Goal: Use online tool/utility: Utilize a website feature to perform a specific function

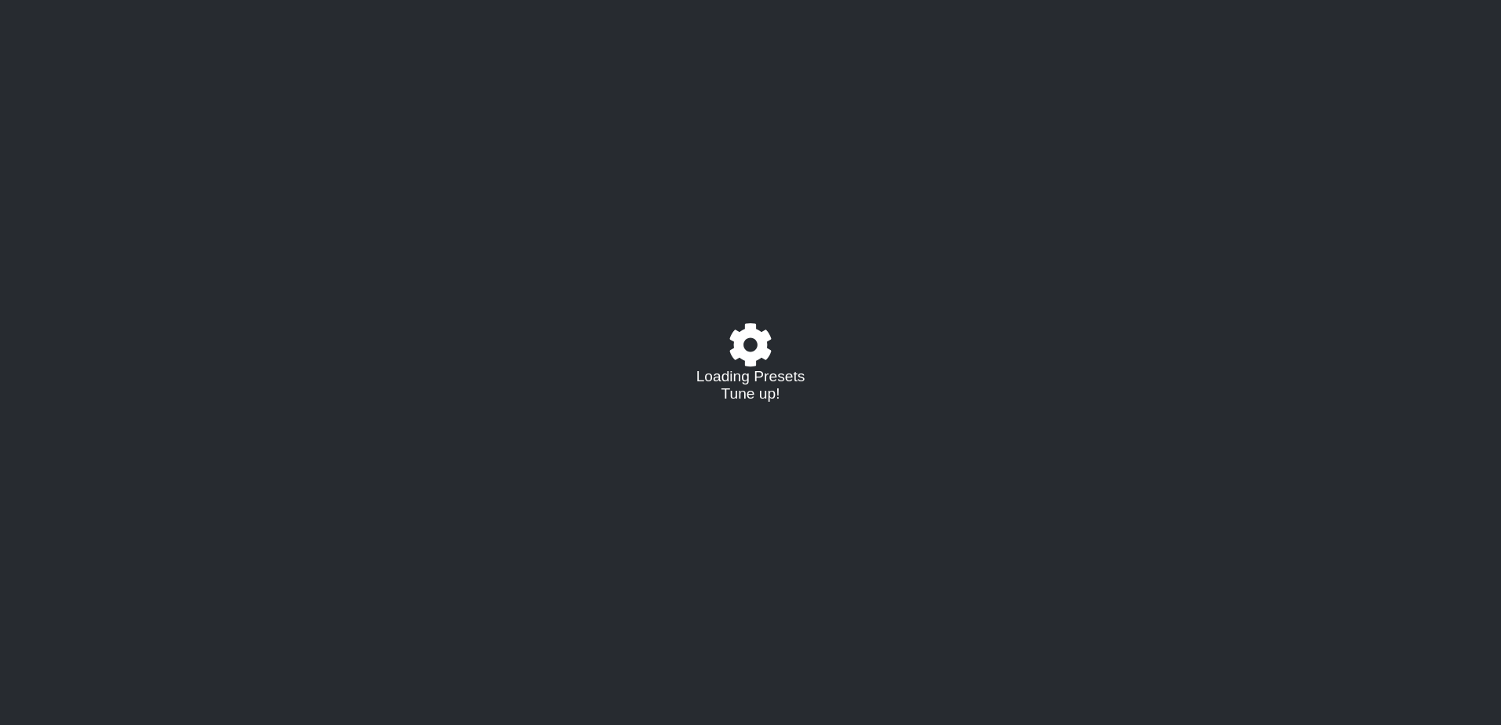
select select "/023177548424"
select select "A"
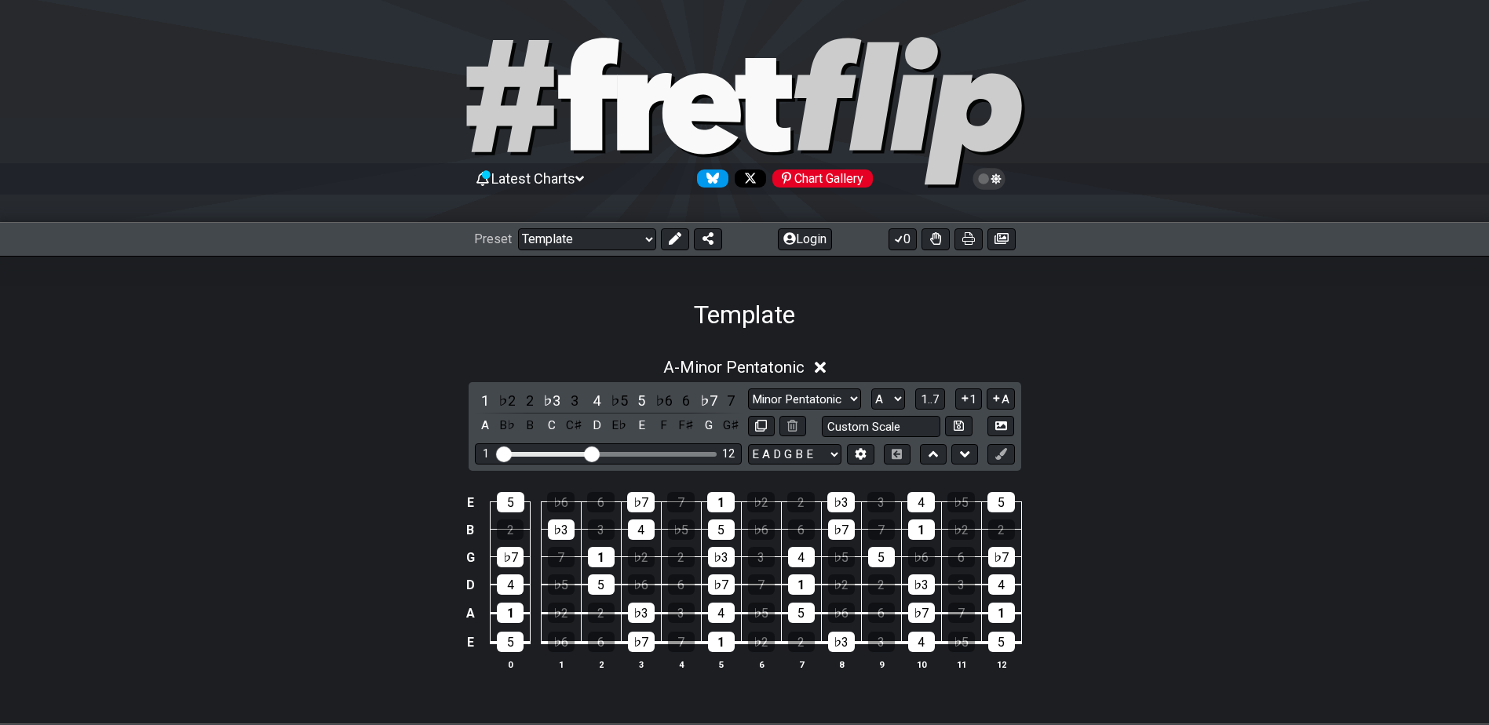
scroll to position [131, 0]
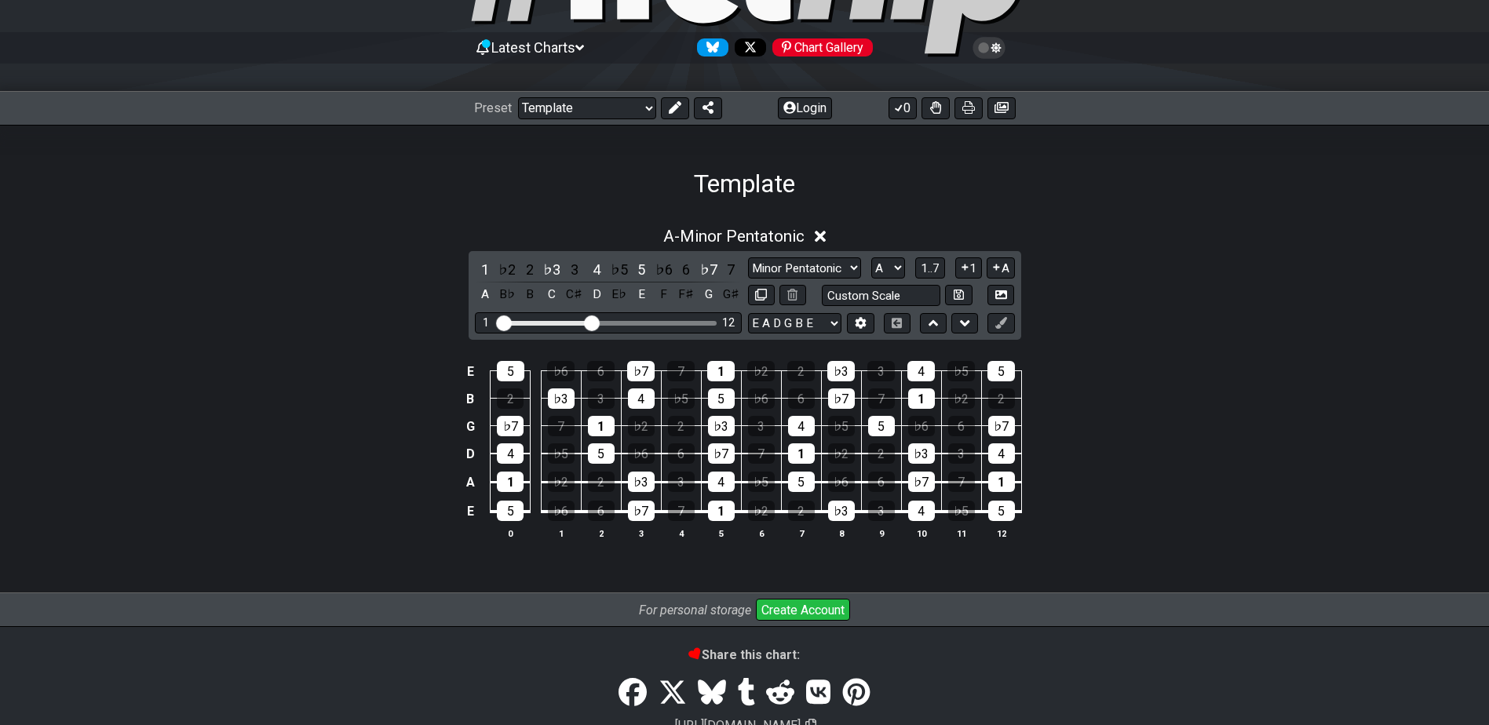
click at [593, 322] on input "Visible fret range" at bounding box center [608, 322] width 223 height 0
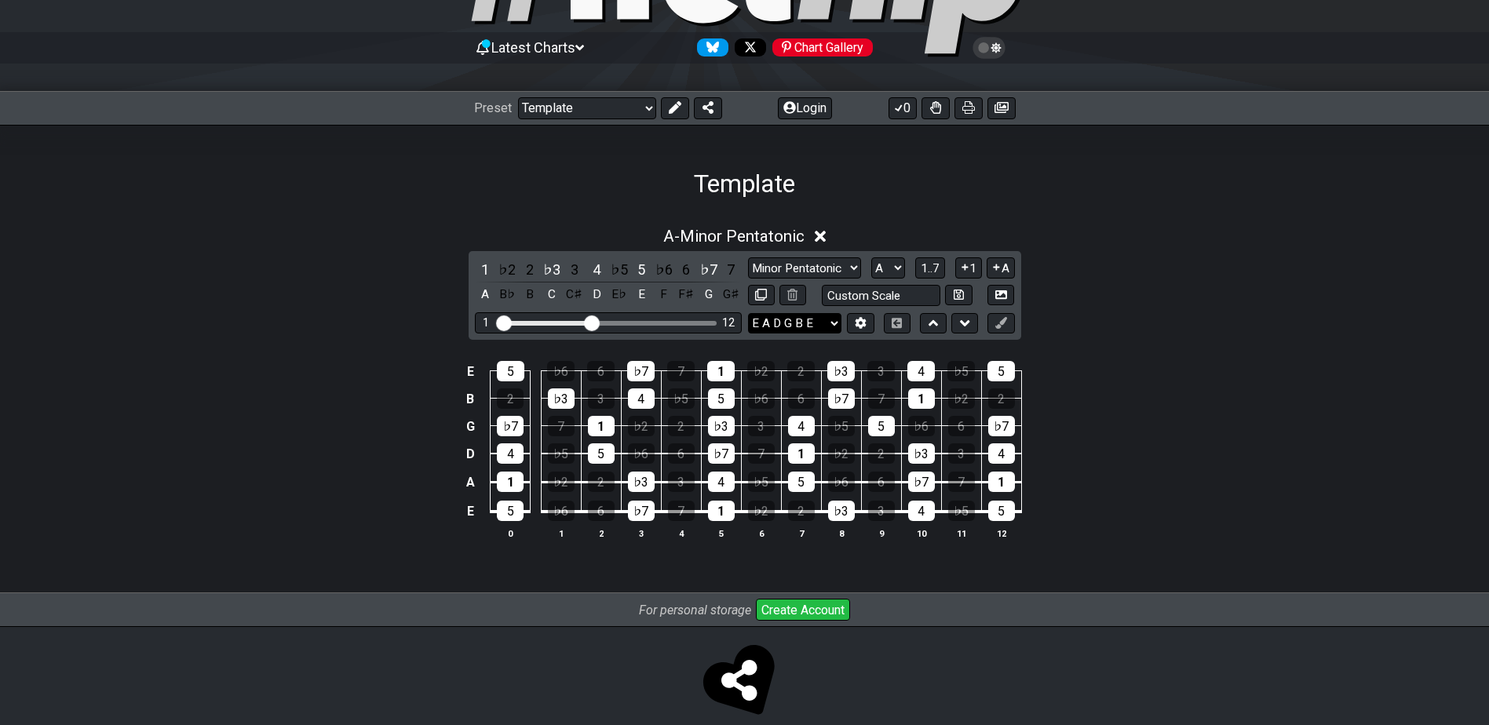
click at [826, 319] on select "E A D G B E E A D G B E E A D G B E B E A D F♯ B A D G C E A D A D G B E E♭ A♭ …" at bounding box center [794, 323] width 93 height 21
select select "B E A D G B E"
click at [748, 313] on select "E A D G B E E A D G B E E A D G B E B E A D F♯ B A D G C E A D A D G B E E♭ A♭ …" at bounding box center [794, 323] width 93 height 21
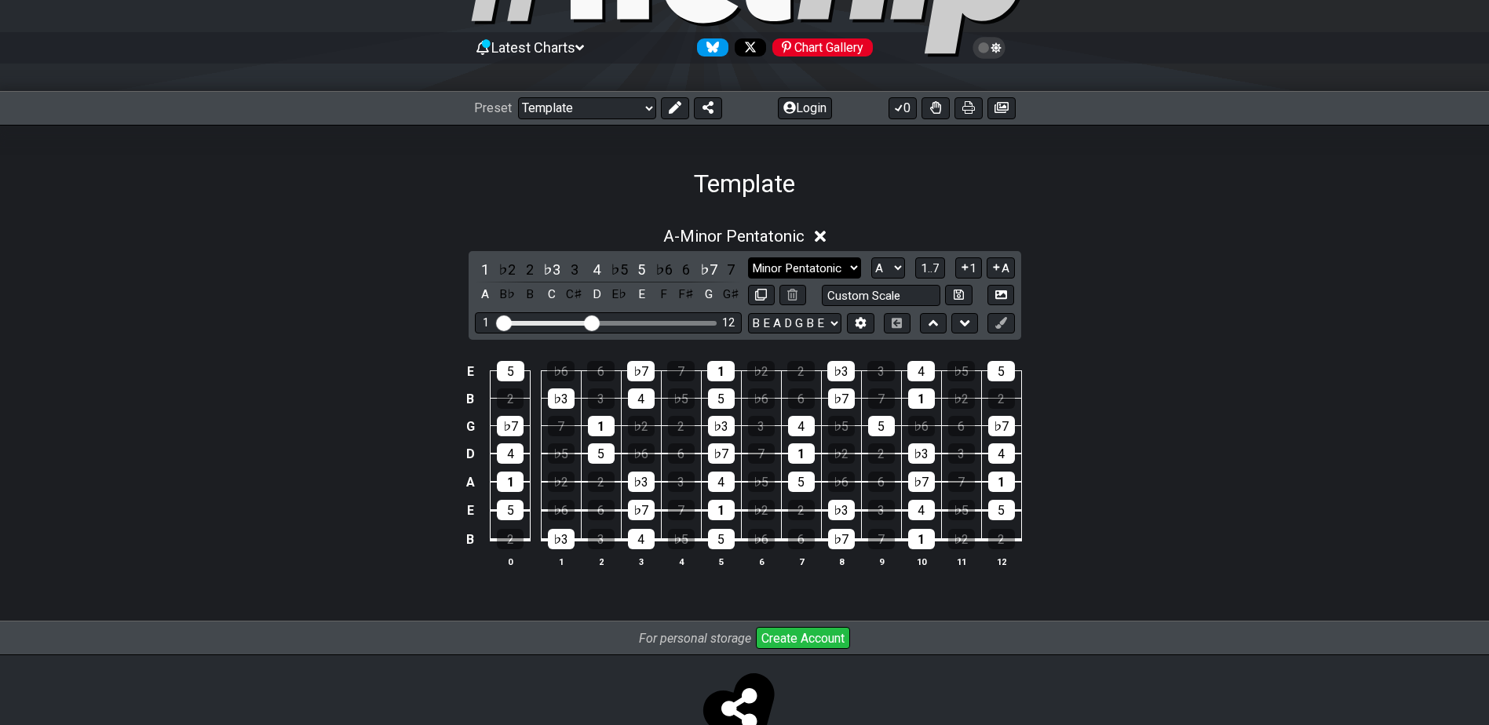
click at [841, 261] on select "Minor Pentatonic Major 3rds Minor Pentatonic Major Pentatonic Minor Blues Major…" at bounding box center [804, 267] width 113 height 21
click at [748, 257] on select "Minor Pentatonic Major 3rds Minor Pentatonic Major Pentatonic Minor Blues Major…" at bounding box center [804, 267] width 113 height 21
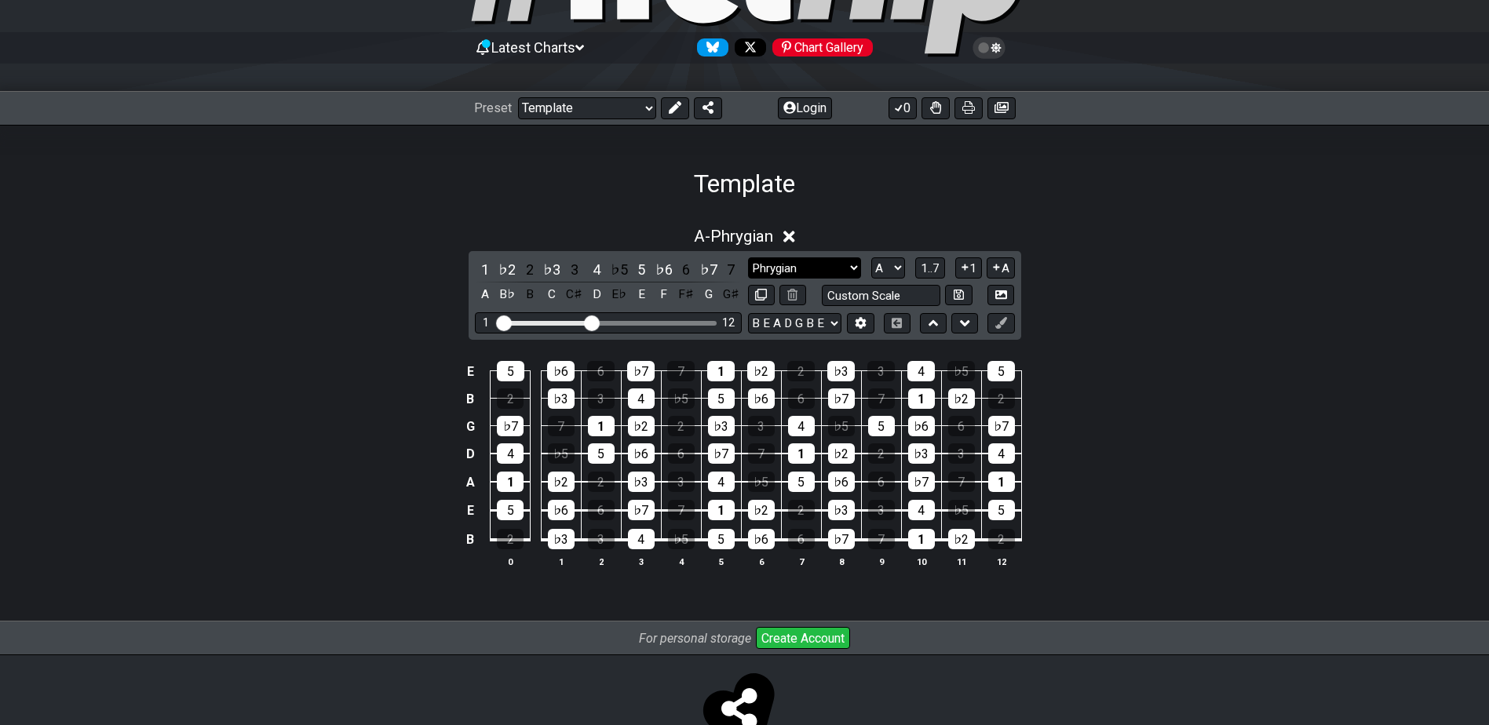
click at [847, 265] on select "Minor Pentatonic Major 3rds Minor Pentatonic Major Pentatonic Minor Blues Major…" at bounding box center [804, 267] width 113 height 21
select select "Dorian"
click at [748, 257] on select "Minor Pentatonic Major 3rds Minor Pentatonic Major Pentatonic Minor Blues Major…" at bounding box center [804, 267] width 113 height 21
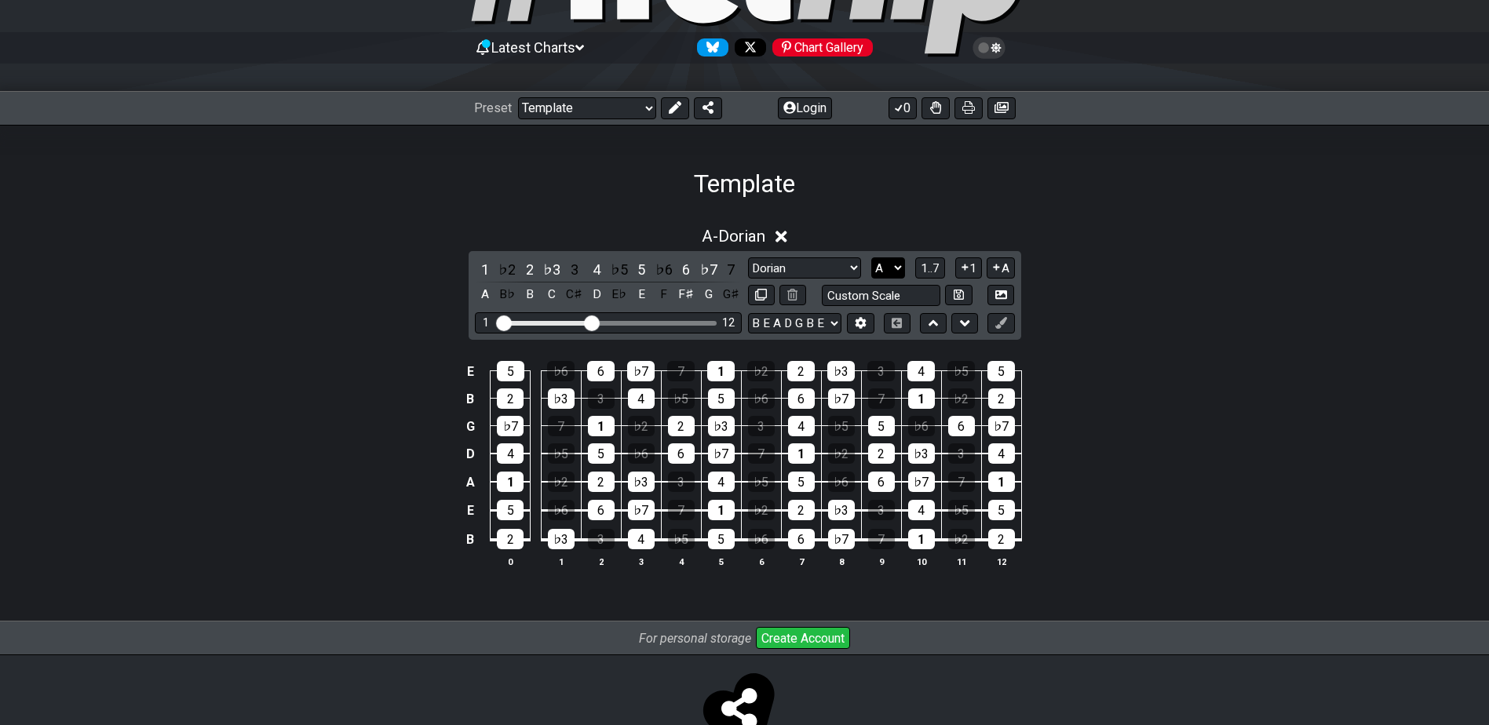
click at [896, 270] on select "A♭ A A♯ B♭ B C C♯ D♭ D D♯ E♭ E F F♯ G♭ G G♯" at bounding box center [888, 267] width 34 height 21
select select "B"
click at [871, 257] on select "A♭ A A♯ B♭ B C C♯ D♭ D D♯ E♭ E F F♯ G♭ G G♯" at bounding box center [888, 267] width 34 height 21
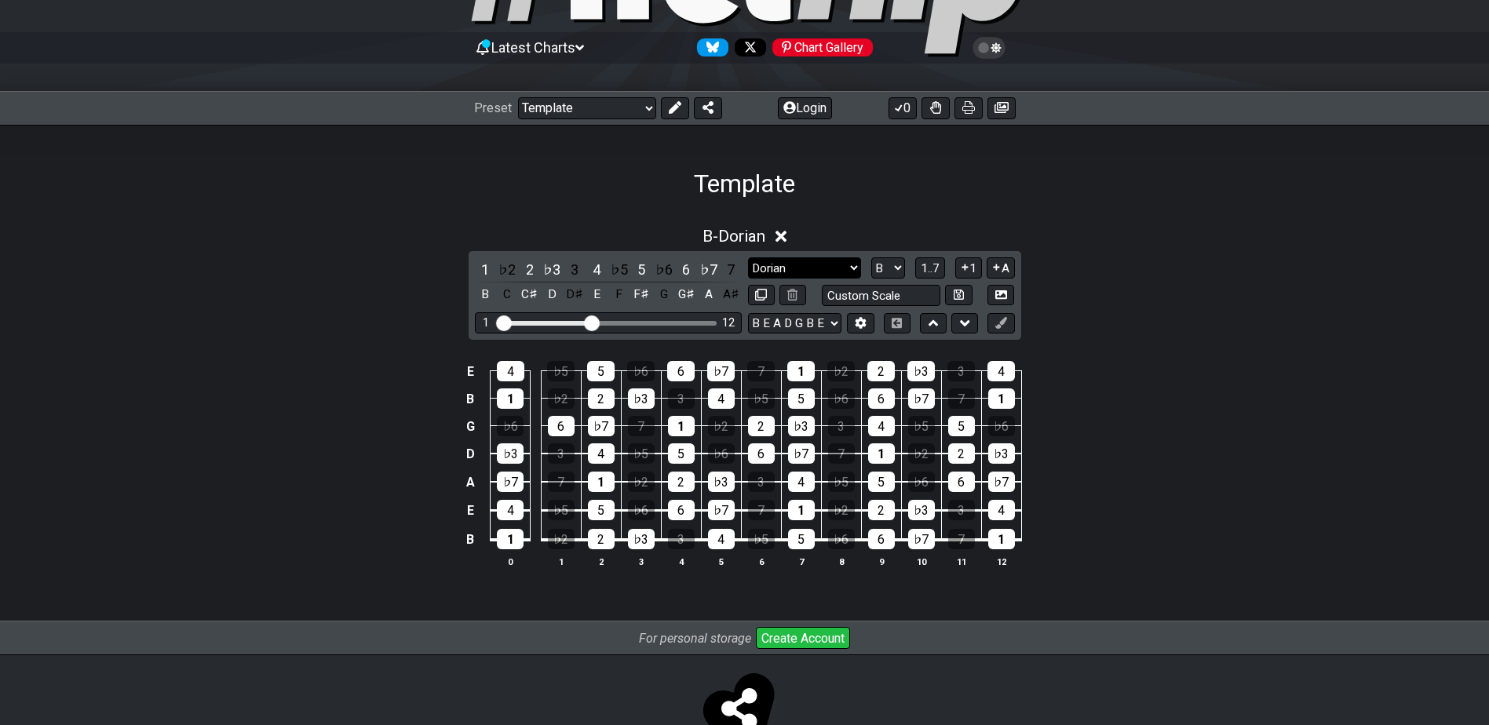
click at [834, 266] on select "Minor Pentatonic Major 3rds Minor Pentatonic Major Pentatonic Minor Blues Major…" at bounding box center [804, 267] width 113 height 21
click at [748, 257] on select "Minor Pentatonic Major 3rds Minor Pentatonic Major Pentatonic Minor Blues Major…" at bounding box center [804, 267] width 113 height 21
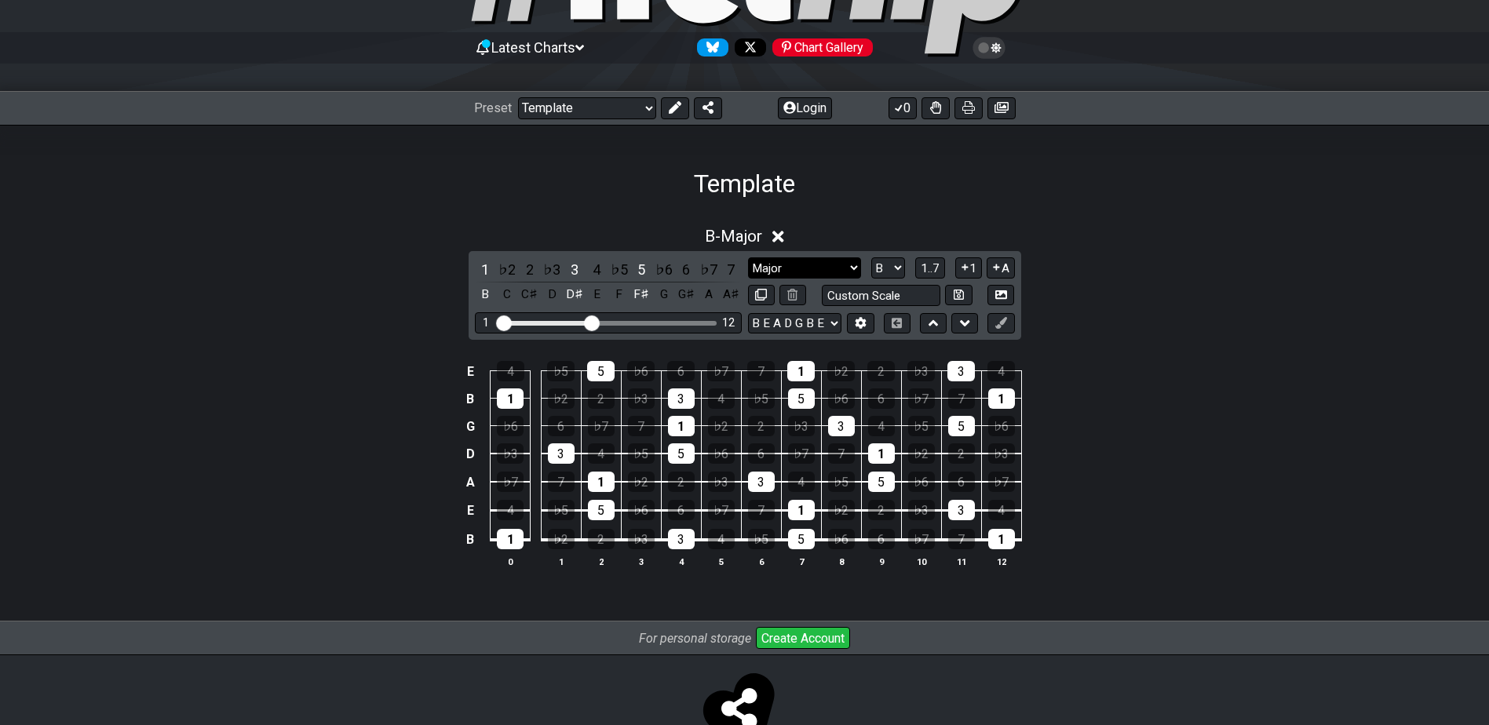
click at [810, 265] on select "Minor Pentatonic Major 3rds Minor Pentatonic Major Pentatonic Minor Blues Major…" at bounding box center [804, 267] width 113 height 21
click at [748, 257] on select "Minor Pentatonic Major 3rds Minor Pentatonic Major Pentatonic Minor Blues Major…" at bounding box center [804, 267] width 113 height 21
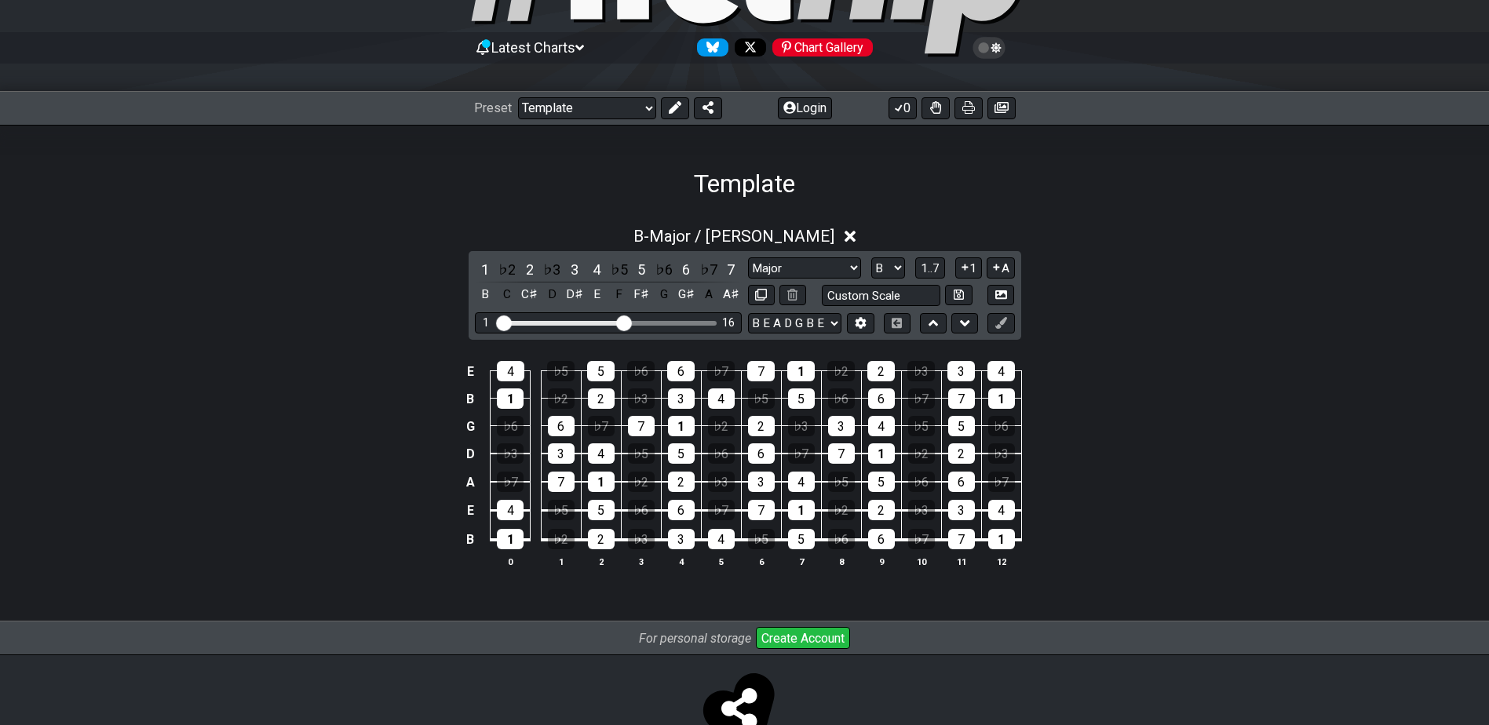
drag, startPoint x: 592, startPoint y: 319, endPoint x: 625, endPoint y: 324, distance: 33.3
click at [625, 322] on input "Visible fret range" at bounding box center [608, 322] width 223 height 0
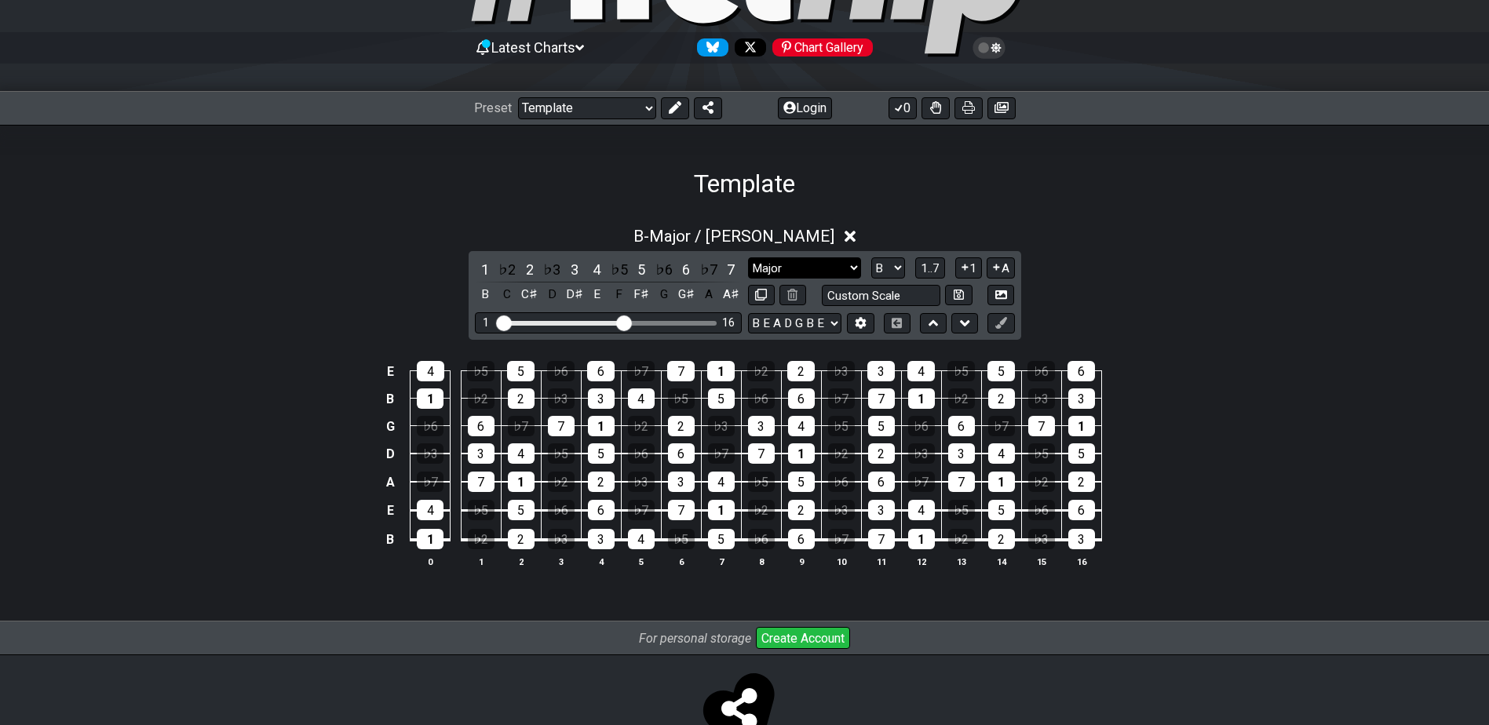
click at [856, 266] on select "Minor Pentatonic Major 3rds Minor Pentatonic Major Pentatonic Minor Blues Major…" at bounding box center [804, 267] width 113 height 21
click at [748, 257] on select "Minor Pentatonic Major 3rds Minor Pentatonic Major Pentatonic Minor Blues Major…" at bounding box center [804, 267] width 113 height 21
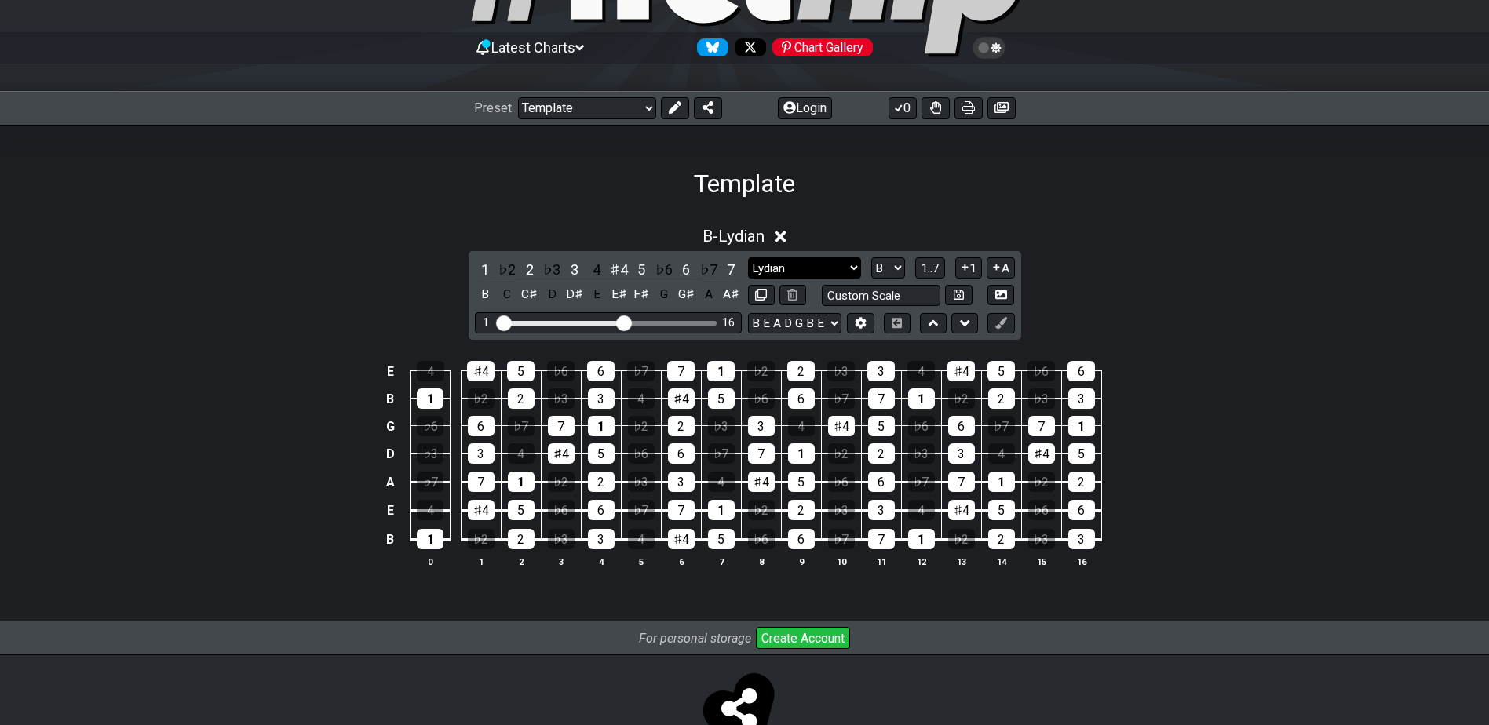
click at [805, 267] on select "Minor Pentatonic Major 3rds Minor Pentatonic Major Pentatonic Minor Blues Major…" at bounding box center [804, 267] width 113 height 21
select select "Minor Pentatonic"
click at [748, 257] on select "Minor Pentatonic Major 3rds Minor Pentatonic Major Pentatonic Minor Blues Major…" at bounding box center [804, 267] width 113 height 21
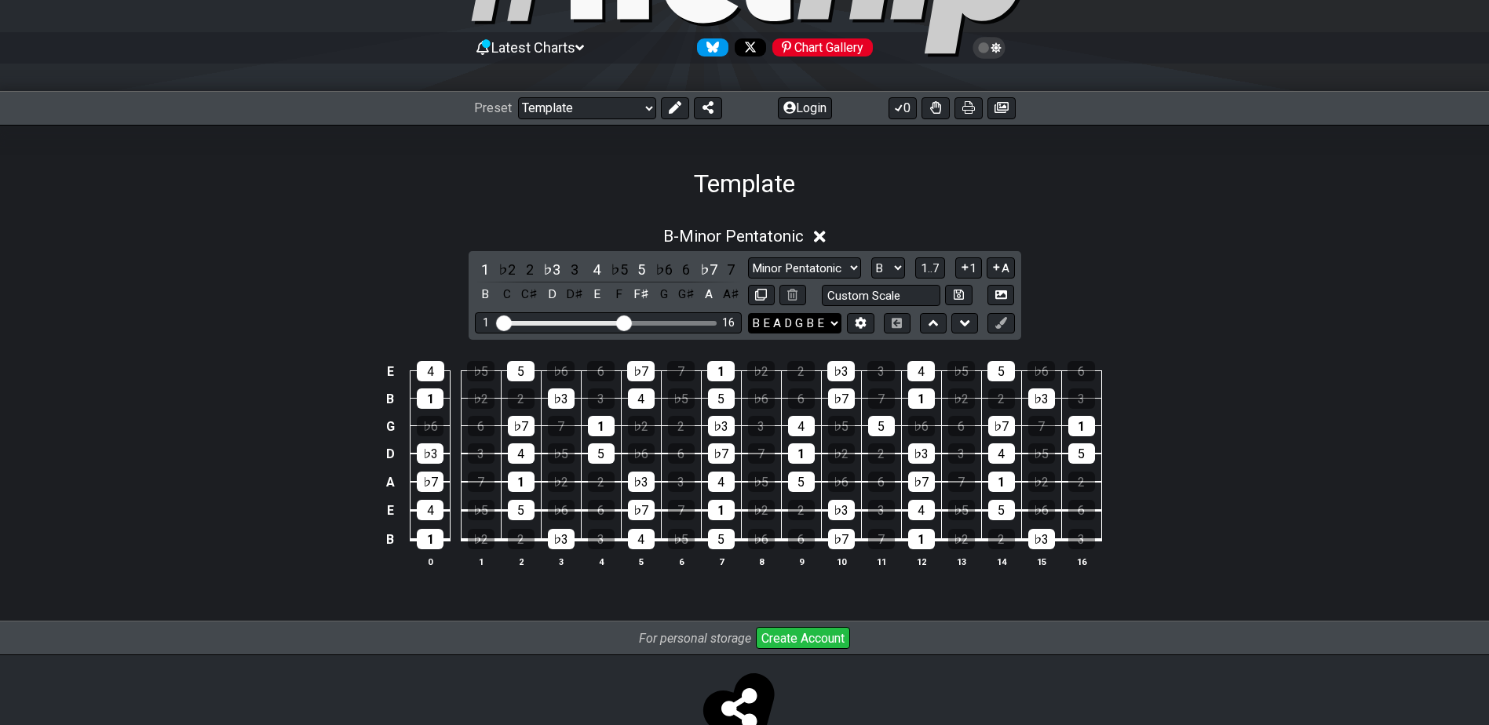
click at [820, 323] on select "E A D G B E E A D G B E E A D G B E B E A D F♯ B A D G C E A D A D G B E E♭ A♭ …" at bounding box center [794, 323] width 93 height 21
select select "E A D G B E"
click at [748, 313] on select "E A D G B E E A D G B E E A D G B E B E A D F♯ B A D G C E A D A D G B E E♭ A♭ …" at bounding box center [794, 323] width 93 height 21
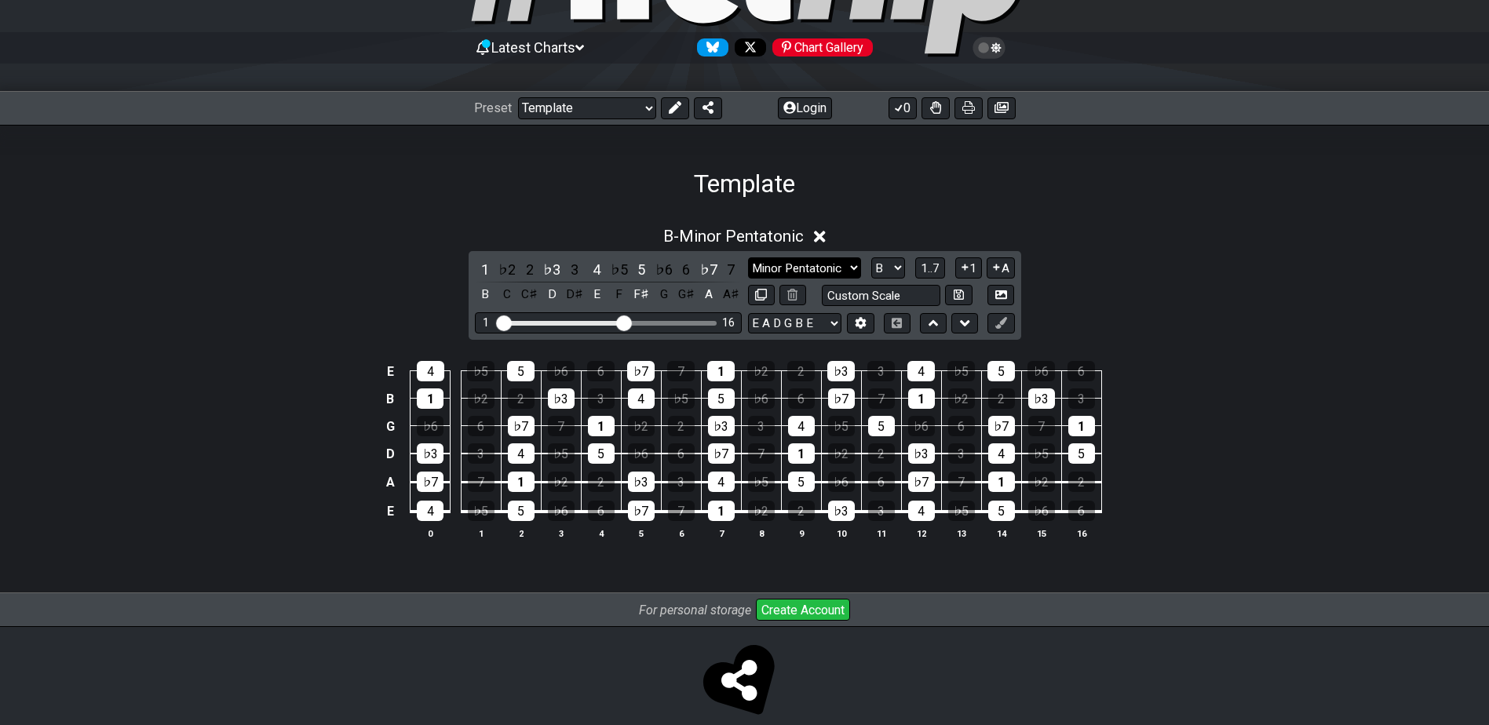
click at [845, 263] on select "Minor Pentatonic Major 3rds Minor Pentatonic Major Pentatonic Minor Blues Major…" at bounding box center [804, 267] width 113 height 21
click at [811, 268] on select "Minor Pentatonic Major 3rds Minor Pentatonic Major Pentatonic Minor Blues Major…" at bounding box center [804, 267] width 113 height 21
select select "Minor / Aeolian"
click at [748, 257] on select "Minor Pentatonic Major 3rds Minor Pentatonic Major Pentatonic Minor Blues Major…" at bounding box center [804, 267] width 113 height 21
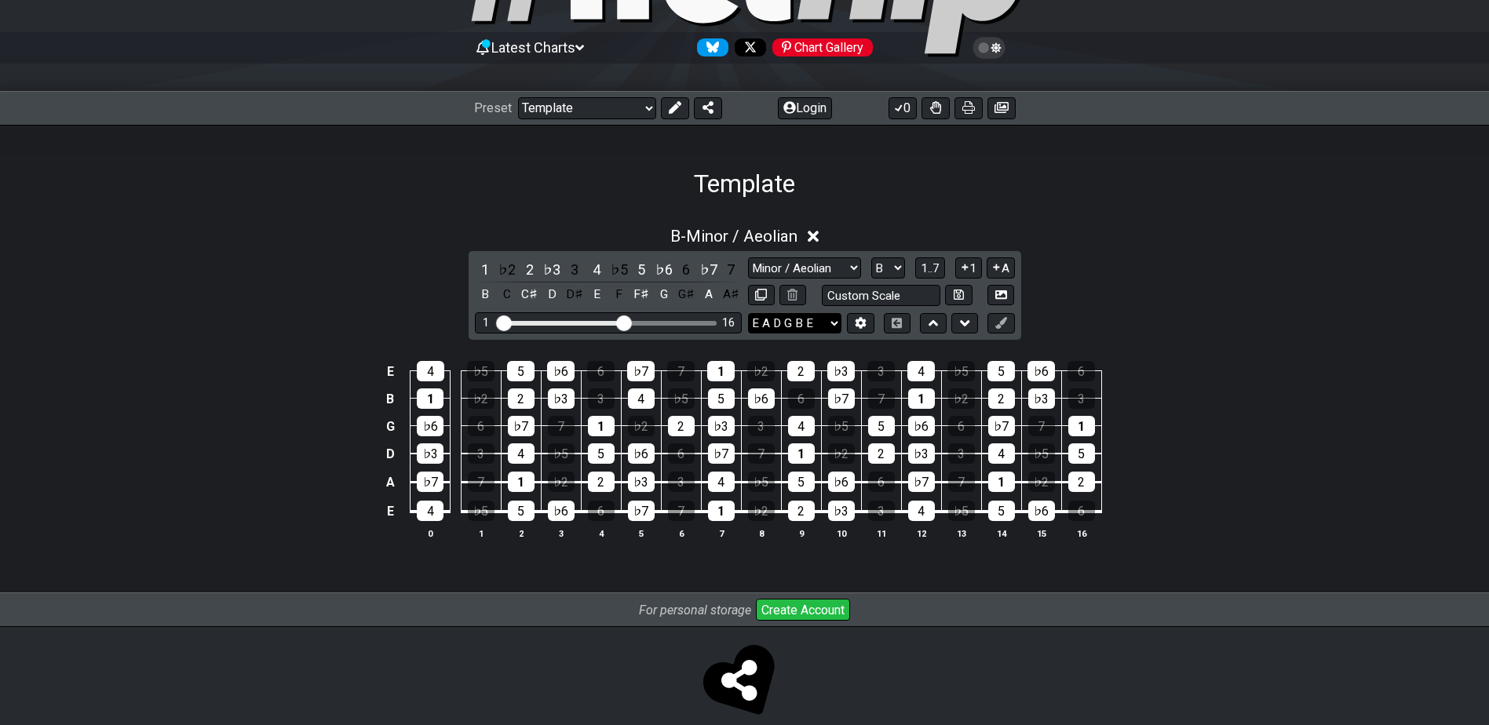
click at [824, 320] on select "E A D G B E E A D G B E E A D G B E B E A D F♯ B A D G C E A D A D G B E E♭ A♭ …" at bounding box center [794, 323] width 93 height 21
select select "B E A D G B E"
click at [748, 313] on select "E A D G B E E A D G B E E A D G B E B E A D F♯ B A D G C E A D A D G B E E♭ A♭ …" at bounding box center [794, 323] width 93 height 21
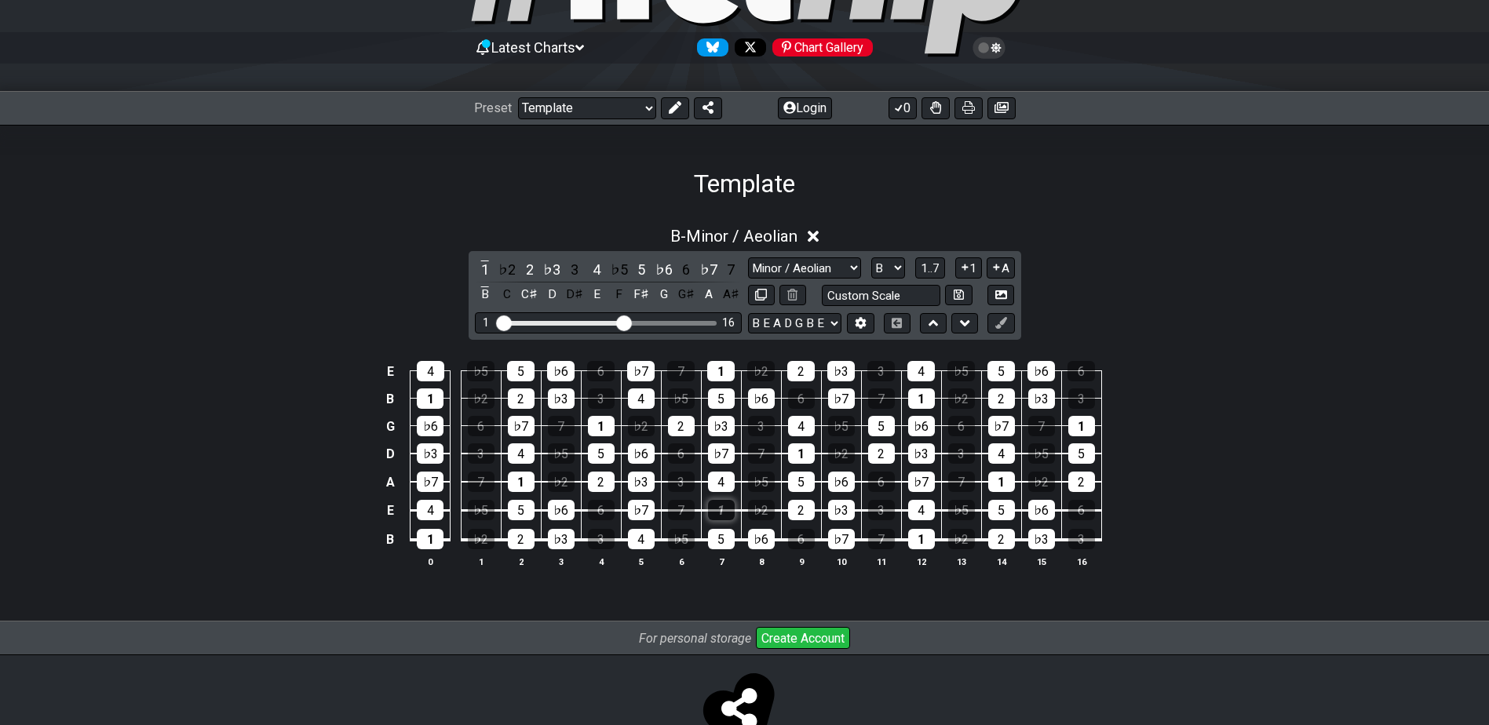
click at [715, 506] on div "1" at bounding box center [721, 510] width 27 height 20
click at [719, 506] on div "1" at bounding box center [721, 510] width 27 height 20
click at [720, 509] on div "1" at bounding box center [721, 510] width 27 height 20
click at [726, 508] on div "1" at bounding box center [721, 510] width 27 height 20
drag, startPoint x: 641, startPoint y: 539, endPoint x: 652, endPoint y: 542, distance: 11.2
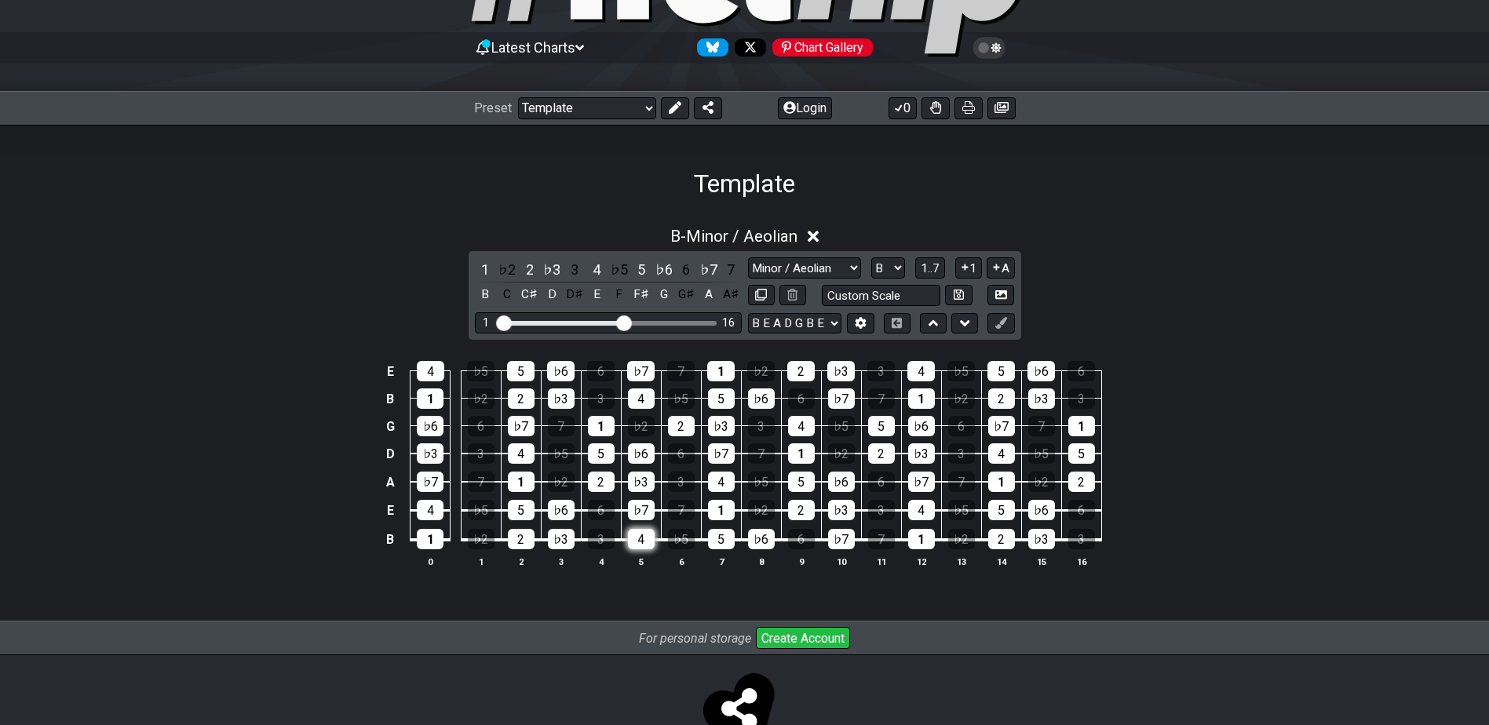
click at [644, 540] on div "4" at bounding box center [641, 539] width 27 height 20
click at [721, 543] on div "5" at bounding box center [721, 539] width 27 height 20
drag, startPoint x: 754, startPoint y: 538, endPoint x: 765, endPoint y: 543, distance: 11.2
click at [758, 539] on div "♭6" at bounding box center [761, 539] width 27 height 20
click at [841, 538] on div "♭7" at bounding box center [841, 539] width 27 height 20
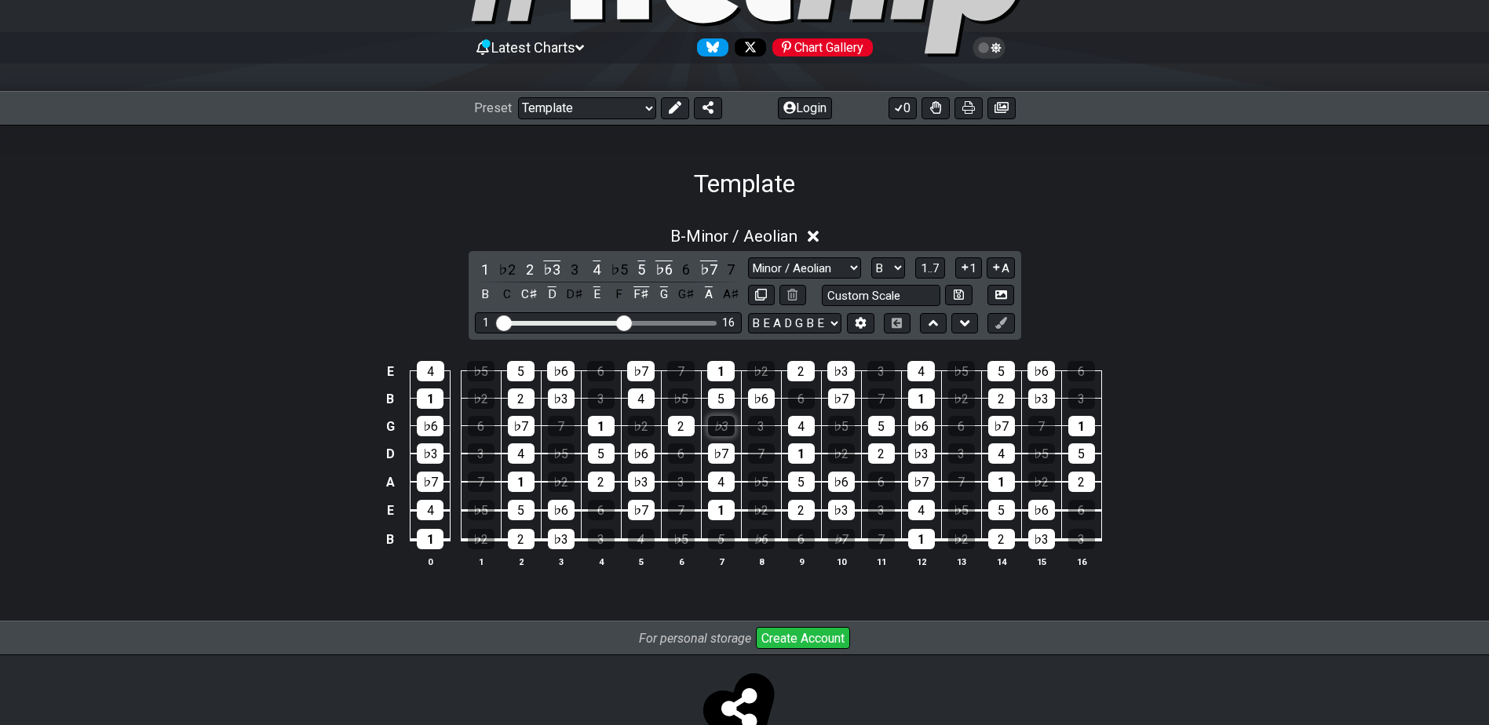
click at [726, 425] on div "♭3" at bounding box center [721, 426] width 27 height 20
drag, startPoint x: 923, startPoint y: 532, endPoint x: 970, endPoint y: 551, distance: 50.7
click at [933, 536] on div "1" at bounding box center [921, 539] width 27 height 20
drag, startPoint x: 621, startPoint y: 323, endPoint x: 613, endPoint y: 337, distance: 15.5
click at [597, 322] on input "Visible fret range" at bounding box center [608, 322] width 223 height 0
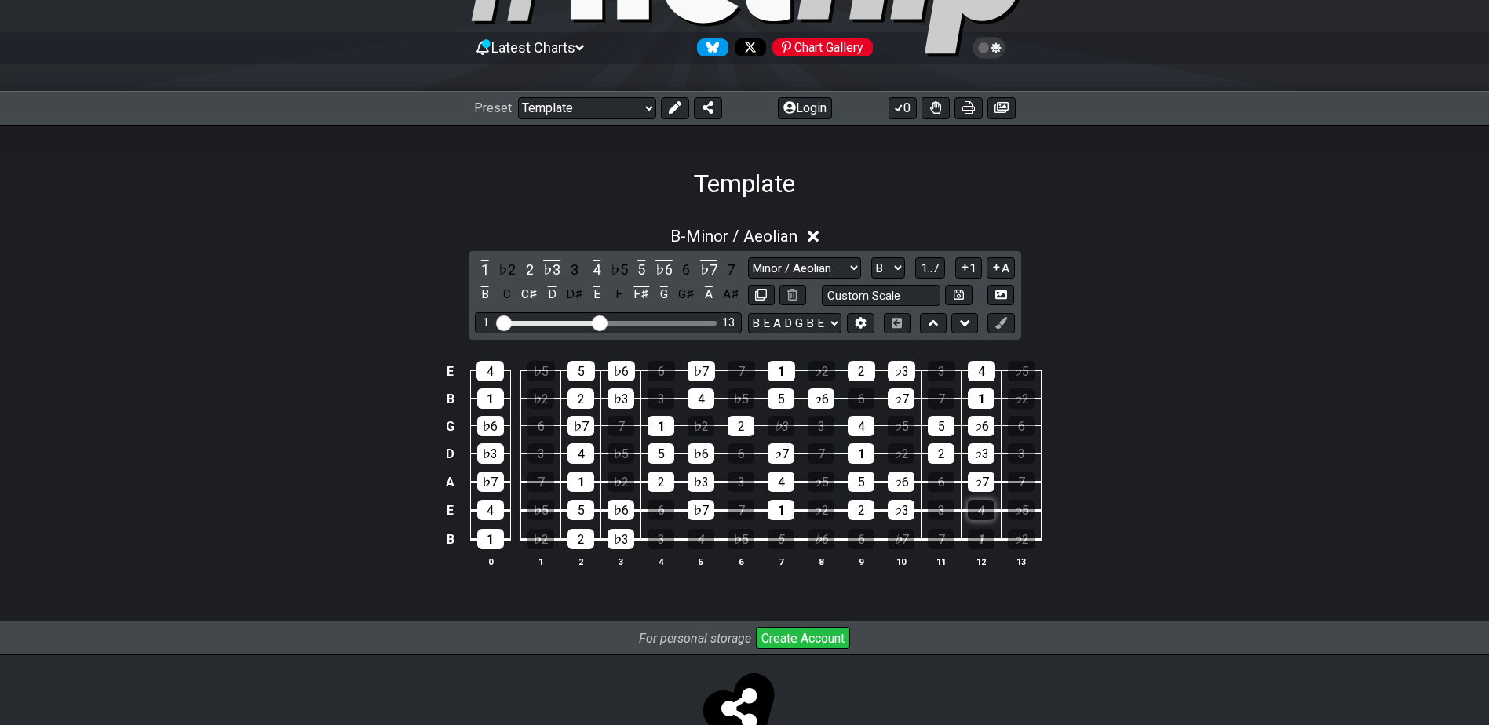
click at [984, 513] on div "4" at bounding box center [981, 510] width 27 height 20
click at [978, 479] on div "♭7" at bounding box center [981, 482] width 27 height 20
drag, startPoint x: 703, startPoint y: 507, endPoint x: 689, endPoint y: 507, distance: 14.1
click at [699, 507] on div "♭7" at bounding box center [701, 510] width 27 height 20
drag, startPoint x: 495, startPoint y: 449, endPoint x: 505, endPoint y: 449, distance: 9.4
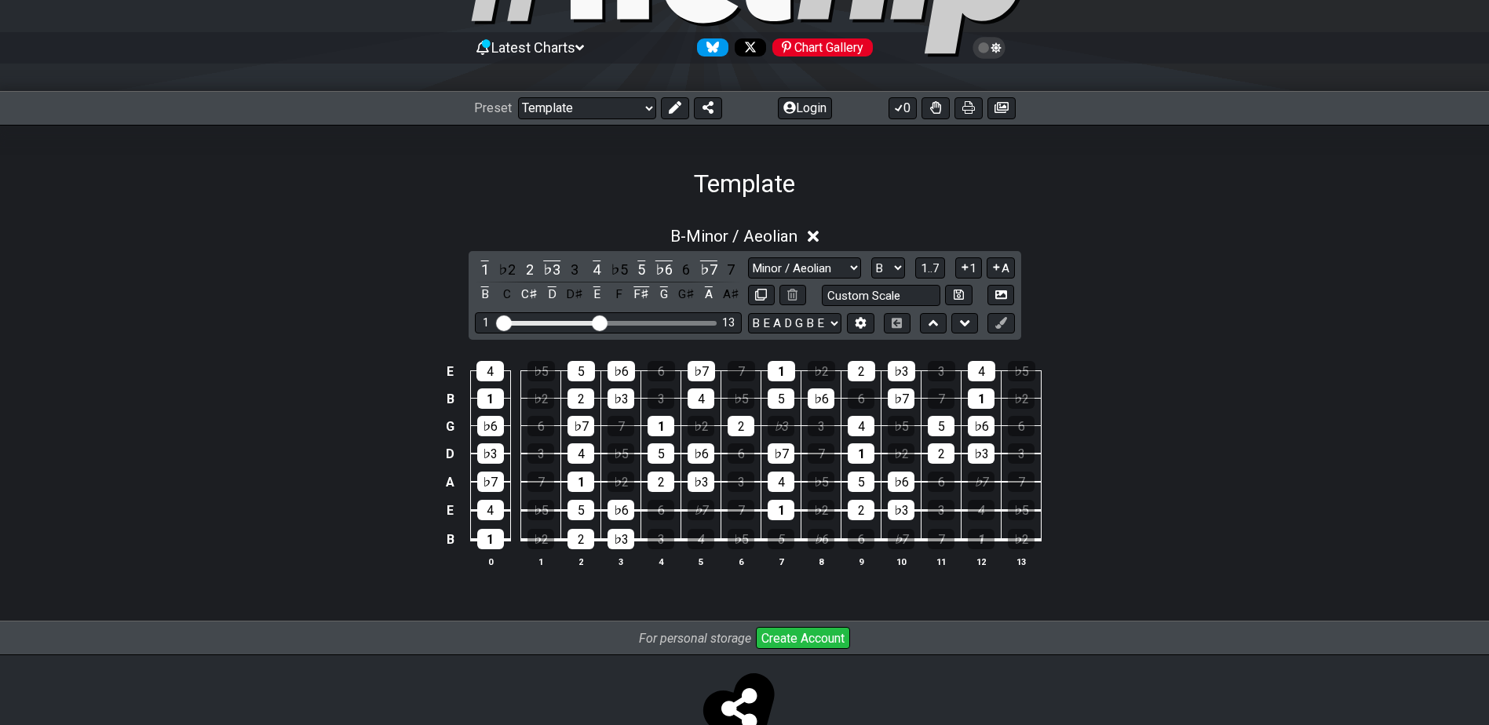
click at [497, 449] on div "♭3" at bounding box center [490, 454] width 27 height 20
drag, startPoint x: 495, startPoint y: 420, endPoint x: 553, endPoint y: 430, distance: 59.0
click at [495, 421] on div "♭6" at bounding box center [490, 426] width 27 height 20
click at [747, 429] on div "2" at bounding box center [741, 426] width 27 height 20
drag, startPoint x: 495, startPoint y: 396, endPoint x: 491, endPoint y: 385, distance: 11.7
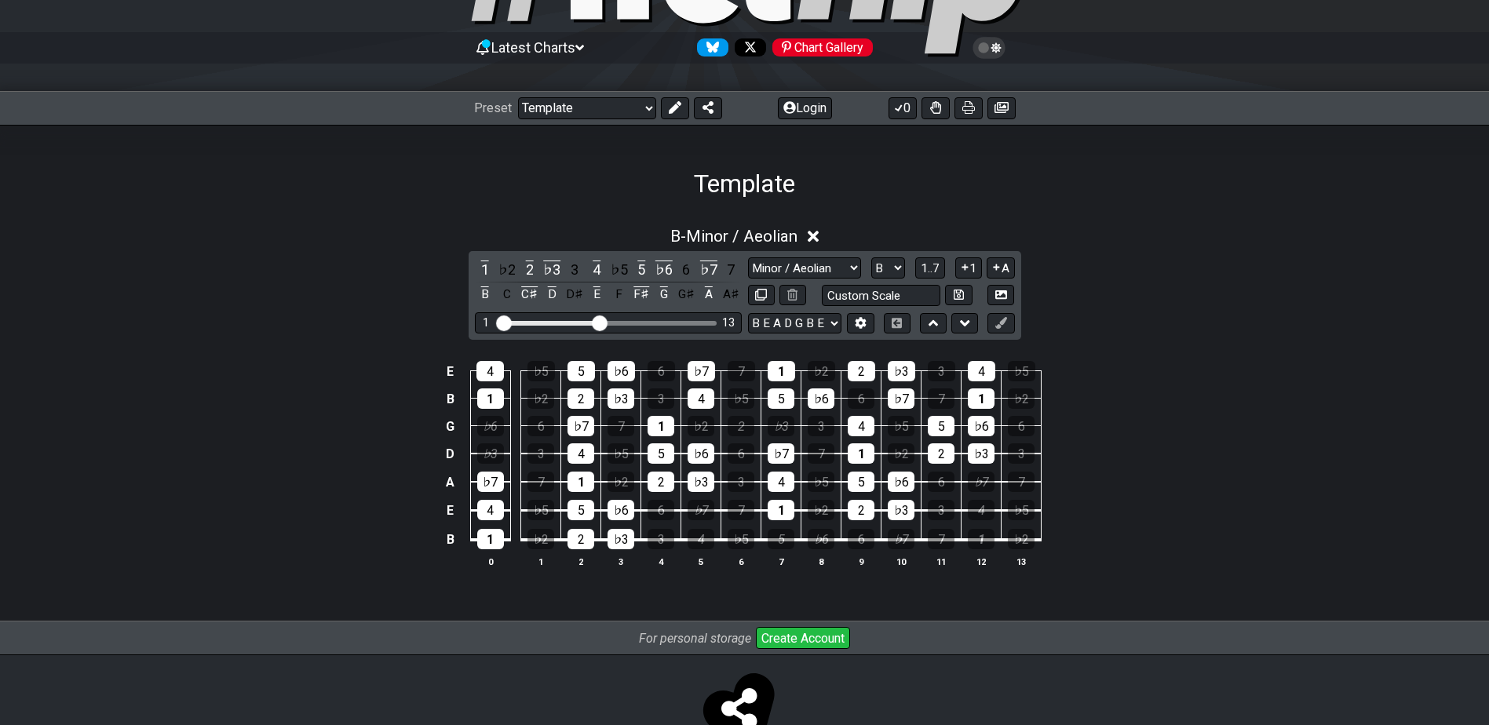
click at [493, 392] on div "1" at bounding box center [490, 399] width 27 height 20
click at [489, 374] on div "4" at bounding box center [489, 371] width 27 height 20
click at [703, 510] on div "♭7" at bounding box center [701, 510] width 27 height 20
drag, startPoint x: 496, startPoint y: 473, endPoint x: 619, endPoint y: 575, distance: 159.9
click at [501, 476] on div "♭7" at bounding box center [490, 482] width 27 height 20
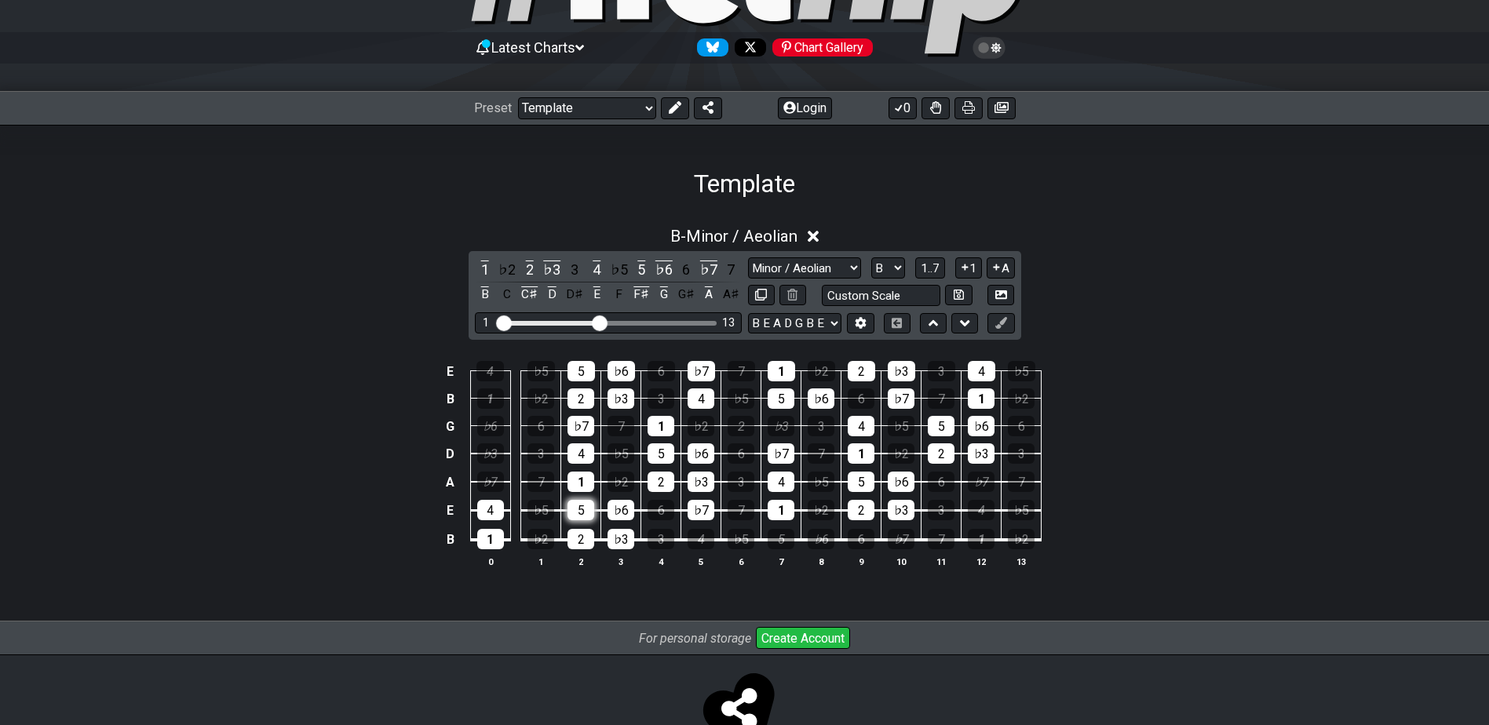
drag, startPoint x: 700, startPoint y: 538, endPoint x: 582, endPoint y: 507, distance: 122.4
click at [698, 538] on div "4" at bounding box center [701, 539] width 27 height 20
drag, startPoint x: 493, startPoint y: 505, endPoint x: 546, endPoint y: 560, distance: 76.1
click at [497, 508] on div "4" at bounding box center [490, 510] width 27 height 20
click at [961, 292] on icon at bounding box center [959, 295] width 10 height 10
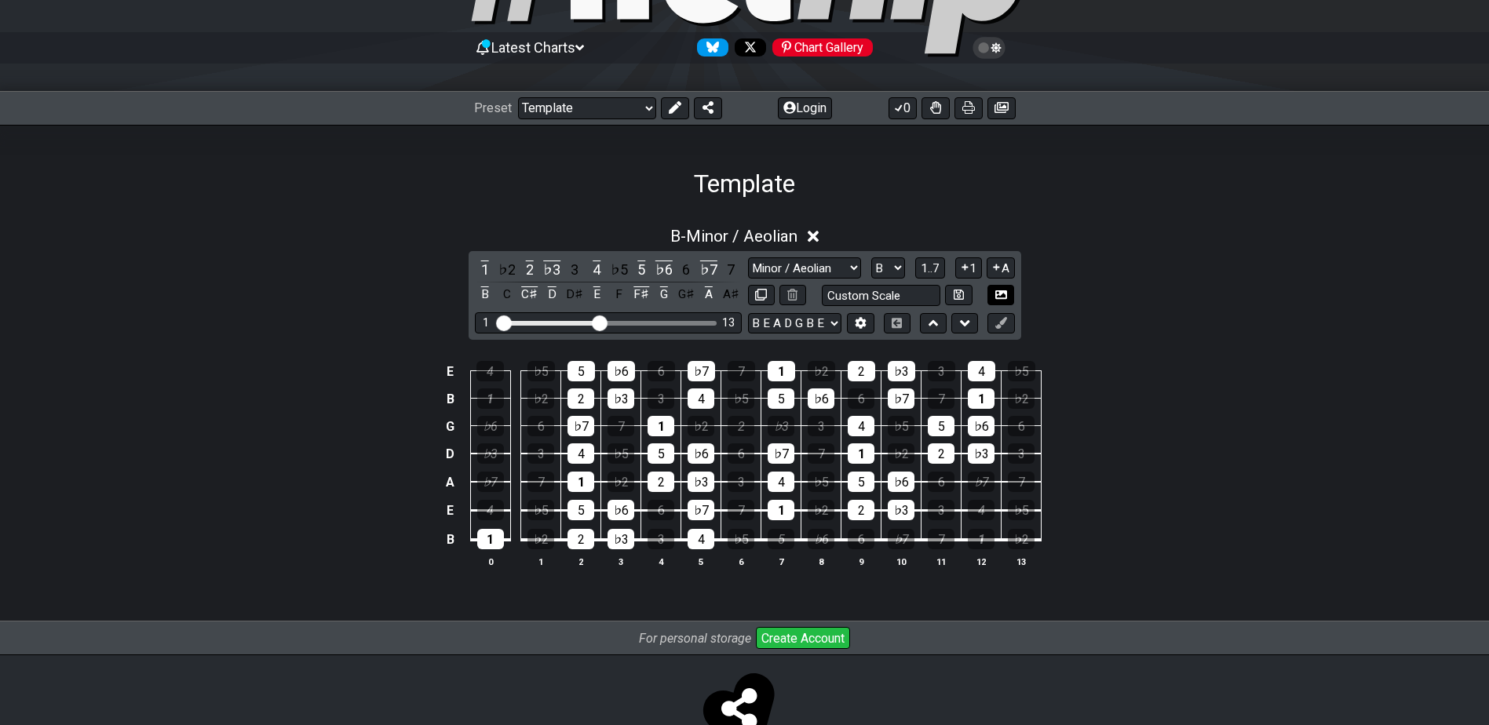
select select "Custom Scale"
click at [998, 294] on icon at bounding box center [1001, 295] width 12 height 12
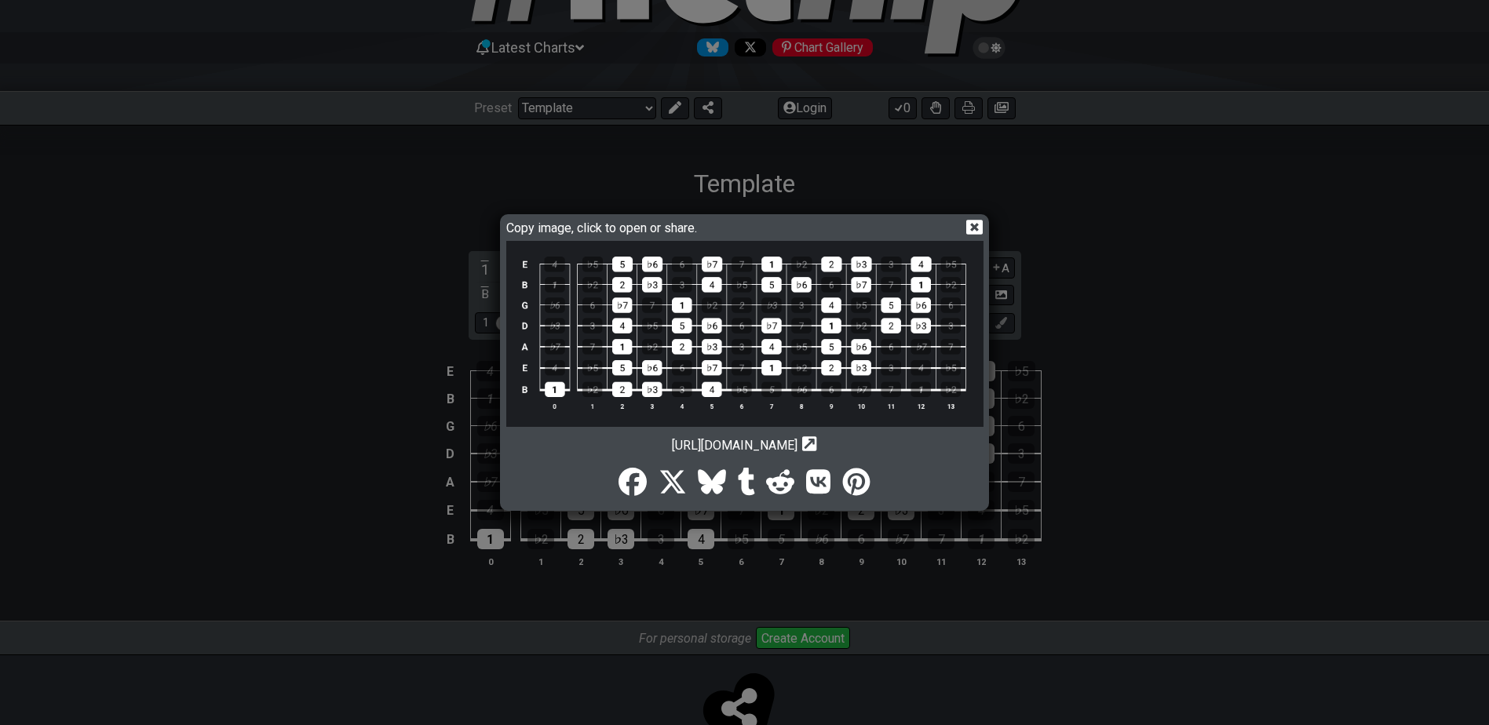
click at [804, 321] on img at bounding box center [744, 334] width 477 height 186
click at [973, 229] on icon at bounding box center [974, 227] width 16 height 16
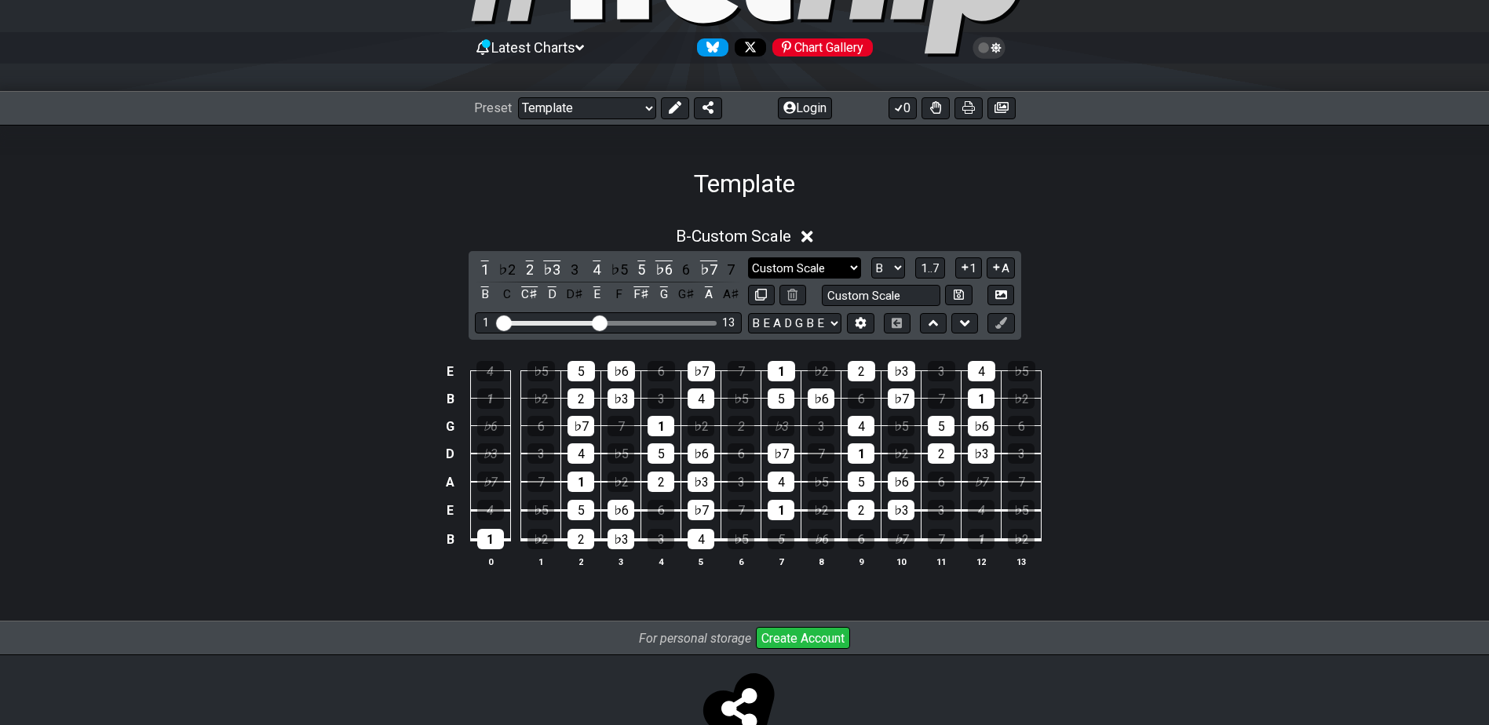
click at [856, 265] on select "Minor Pentatonic Custom Scale Minor Pentatonic Major Pentatonic Minor Blues Maj…" at bounding box center [804, 267] width 113 height 21
click at [851, 265] on select "Minor Pentatonic Custom Scale Minor Pentatonic Major Pentatonic Minor Blues Maj…" at bounding box center [804, 267] width 113 height 21
click at [1262, 418] on div "E 4 ♭5 5 ♭6 6 ♭7 7 1 ♭2 2 ♭3 3 4 ♭5 B 1 ♭2 2 ♭3 3 4 ♭5 5 ♭6 6 ♭7 7 1 ♭2 G ♭6 6 …" at bounding box center [745, 465] width 1225 height 249
click at [833, 267] on select "Minor Pentatonic Custom Scale Minor Pentatonic Major Pentatonic Minor Blues Maj…" at bounding box center [804, 267] width 113 height 21
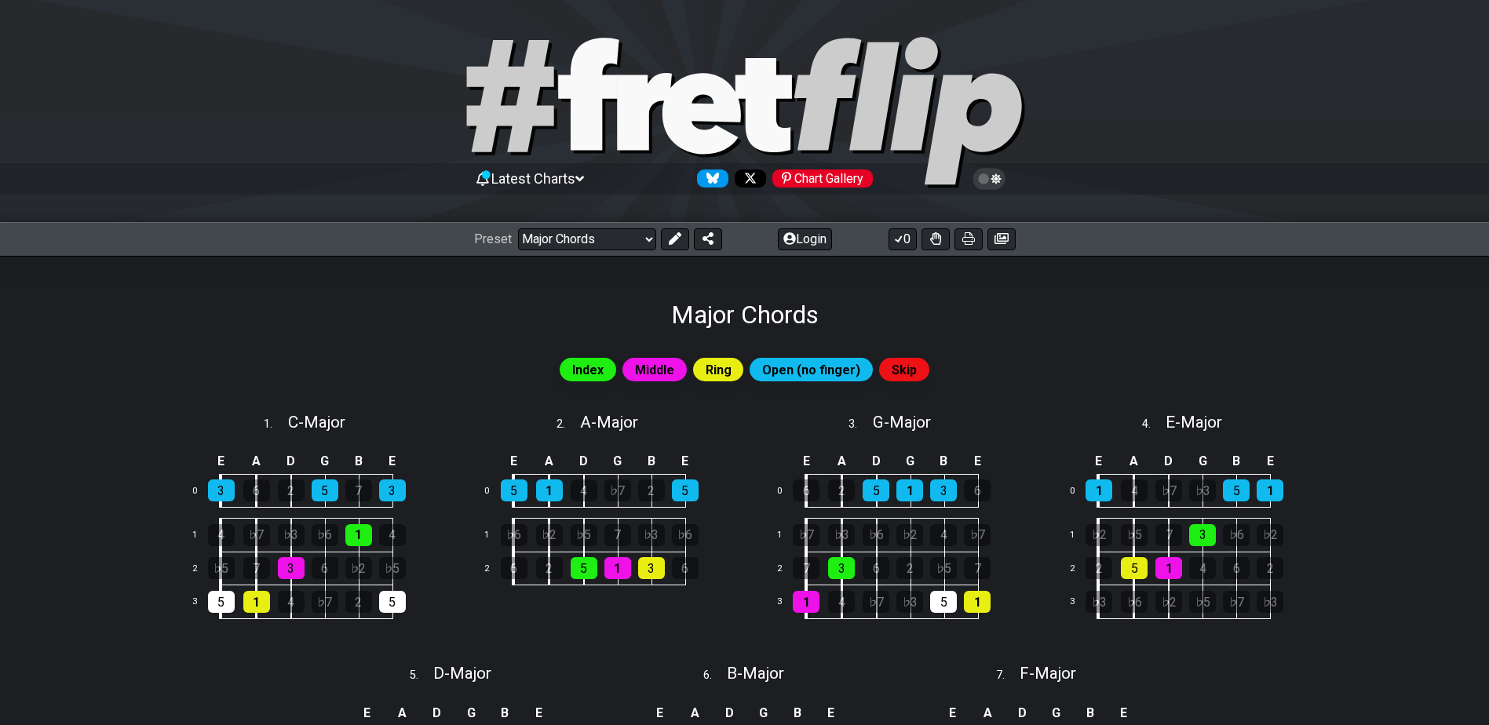
select select "/major-chords"
